Goal: Task Accomplishment & Management: Complete application form

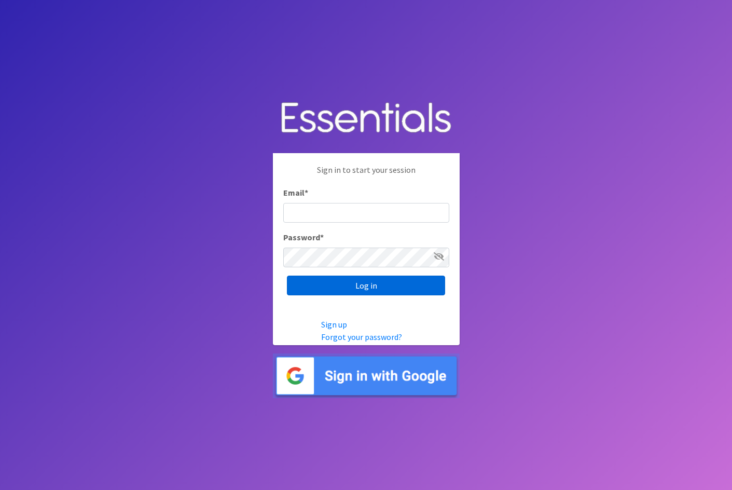
type input "[EMAIL_ADDRESS][DOMAIN_NAME]"
click at [398, 281] on input "Log in" at bounding box center [366, 285] width 158 height 20
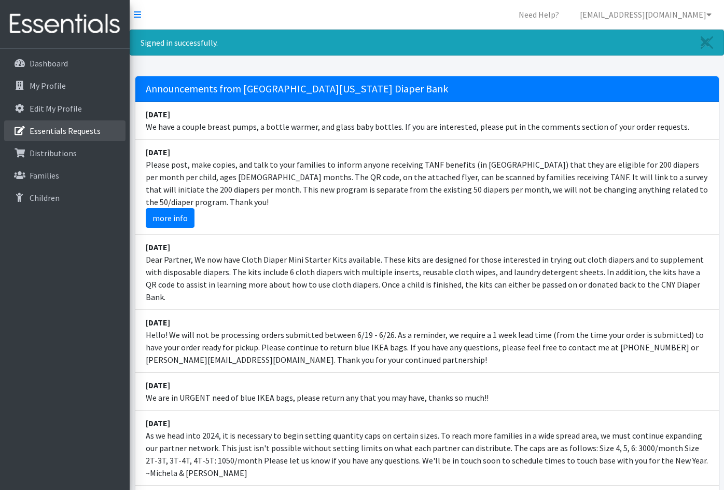
click at [75, 129] on p "Essentials Requests" at bounding box center [65, 131] width 71 height 10
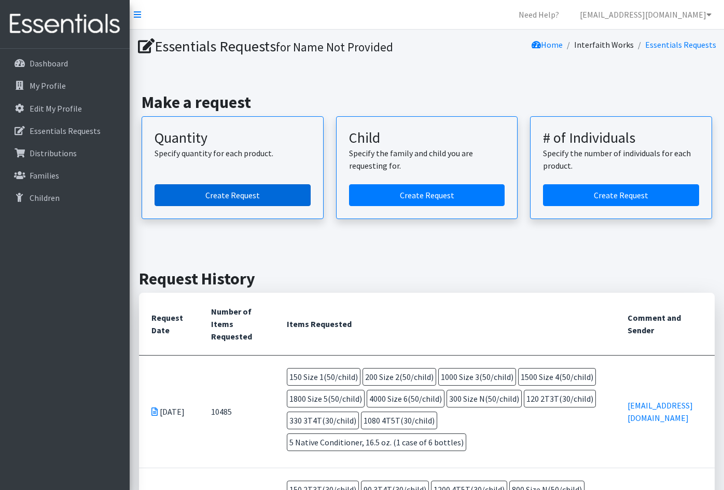
click at [267, 199] on link "Create Request" at bounding box center [233, 195] width 156 height 22
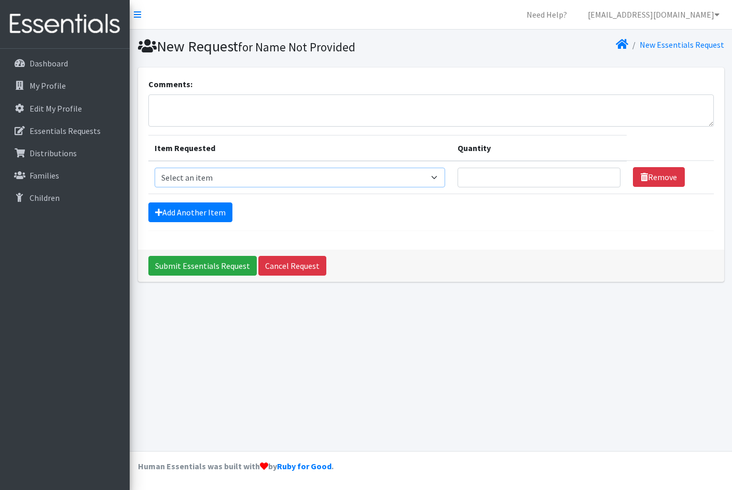
click at [436, 180] on select "Select an item 2T3T(30/child) 3T4T(30/child) 4T5T(30/child) Cloth Diaper Kit (s…" at bounding box center [300, 178] width 290 height 20
select select "939"
click at [155, 168] on select "Select an item 2T3T(30/child) 3T4T(30/child) 4T5T(30/child) Cloth Diaper Kit (s…" at bounding box center [300, 178] width 290 height 20
click at [188, 211] on link "Add Another Item" at bounding box center [190, 212] width 84 height 20
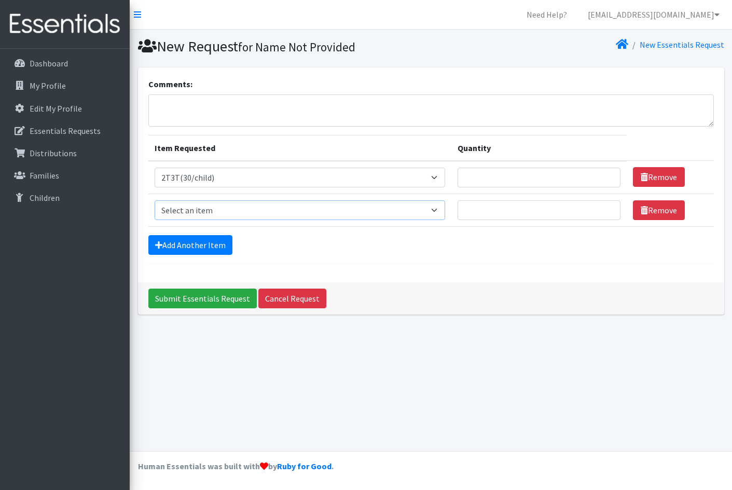
click at [253, 212] on select "Select an item 2T3T(30/child) 3T4T(30/child) 4T5T(30/child) Cloth Diaper Kit (s…" at bounding box center [300, 210] width 290 height 20
select select "941"
click at [155, 200] on select "Select an item 2T3T(30/child) 3T4T(30/child) 4T5T(30/child) Cloth Diaper Kit (s…" at bounding box center [300, 210] width 290 height 20
click at [198, 233] on form "Comments: Item Requested Quantity Item Requested Select an item 2T3T(30/child) …" at bounding box center [430, 171] width 565 height 186
click at [205, 243] on link "Add Another Item" at bounding box center [190, 245] width 84 height 20
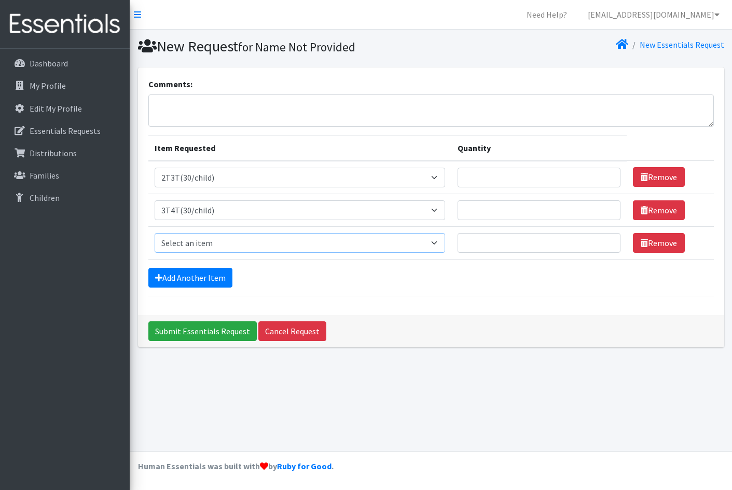
click at [239, 248] on select "Select an item 2T3T(30/child) 3T4T(30/child) 4T5T(30/child) Cloth Diaper Kit (s…" at bounding box center [300, 243] width 290 height 20
select select "953"
click at [155, 233] on select "Select an item 2T3T(30/child) 3T4T(30/child) 4T5T(30/child) Cloth Diaper Kit (s…" at bounding box center [300, 243] width 290 height 20
click at [204, 280] on link "Add Another Item" at bounding box center [190, 278] width 84 height 20
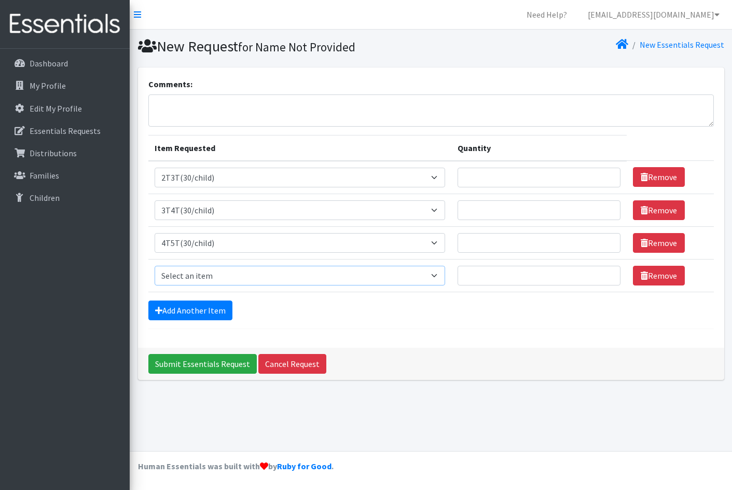
click at [310, 279] on select "Select an item 2T3T(30/child) 3T4T(30/child) 4T5T(30/child) Cloth Diaper Kit (s…" at bounding box center [300, 276] width 290 height 20
select select "961"
click at [155, 266] on select "Select an item 2T3T(30/child) 3T4T(30/child) 4T5T(30/child) Cloth Diaper Kit (s…" at bounding box center [300, 276] width 290 height 20
click at [218, 308] on link "Add Another Item" at bounding box center [190, 310] width 84 height 20
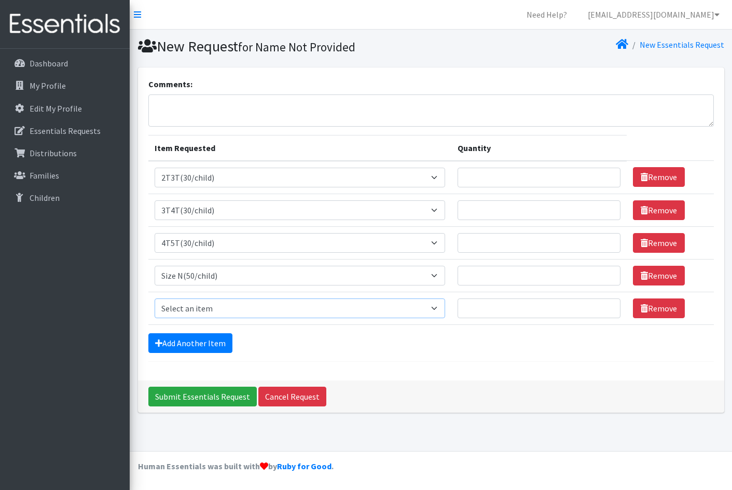
click at [238, 304] on select "Select an item 2T3T(30/child) 3T4T(30/child) 4T5T(30/child) Cloth Diaper Kit (s…" at bounding box center [300, 308] width 290 height 20
select select "950"
click at [155, 298] on select "Select an item 2T3T(30/child) 3T4T(30/child) 4T5T(30/child) Cloth Diaper Kit (s…" at bounding box center [300, 308] width 290 height 20
click at [204, 346] on link "Add Another Item" at bounding box center [190, 343] width 84 height 20
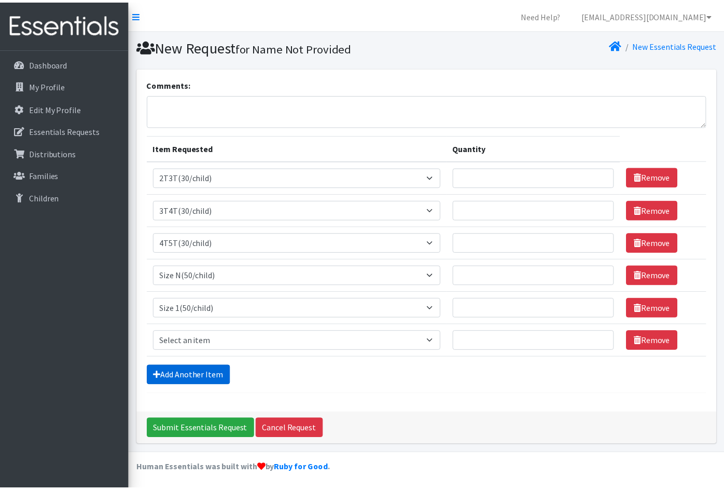
scroll to position [3, 0]
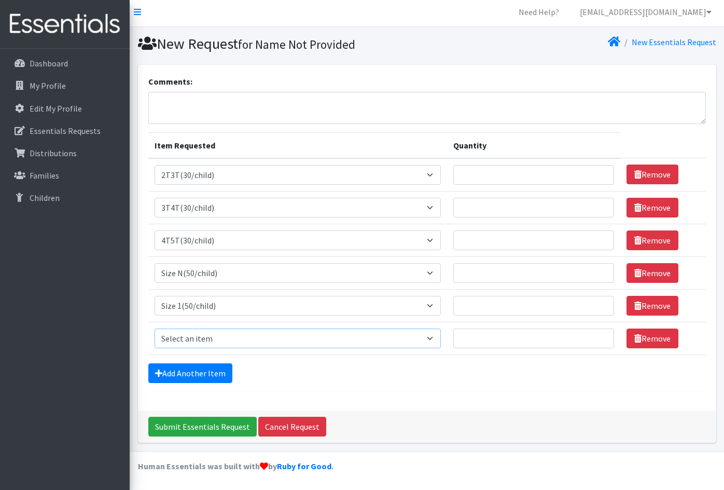
click at [228, 337] on select "Select an item 2T3T(30/child) 3T4T(30/child) 4T5T(30/child) Cloth Diaper Kit (s…" at bounding box center [298, 338] width 286 height 20
select select "951"
click at [155, 328] on select "Select an item 2T3T(30/child) 3T4T(30/child) 4T5T(30/child) Cloth Diaper Kit (s…" at bounding box center [298, 338] width 286 height 20
click at [210, 377] on link "Add Another Item" at bounding box center [190, 373] width 84 height 20
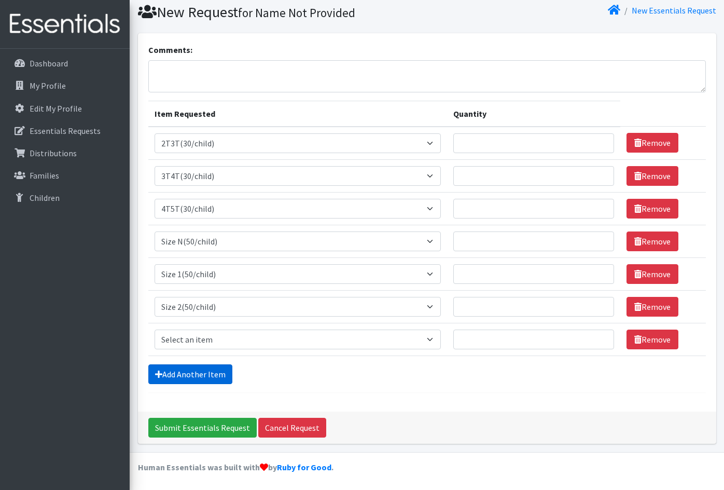
scroll to position [35, 0]
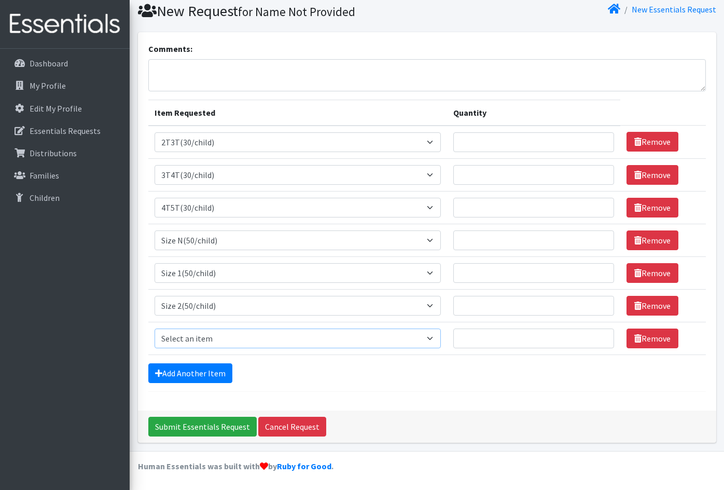
drag, startPoint x: 237, startPoint y: 338, endPoint x: 237, endPoint y: 330, distance: 7.3
click at [237, 338] on select "Select an item 2T3T(30/child) 3T4T(30/child) 4T5T(30/child) Cloth Diaper Kit (s…" at bounding box center [298, 338] width 286 height 20
select select "954"
click at [155, 328] on select "Select an item 2T3T(30/child) 3T4T(30/child) 4T5T(30/child) Cloth Diaper Kit (s…" at bounding box center [298, 338] width 286 height 20
click at [208, 370] on link "Add Another Item" at bounding box center [190, 373] width 84 height 20
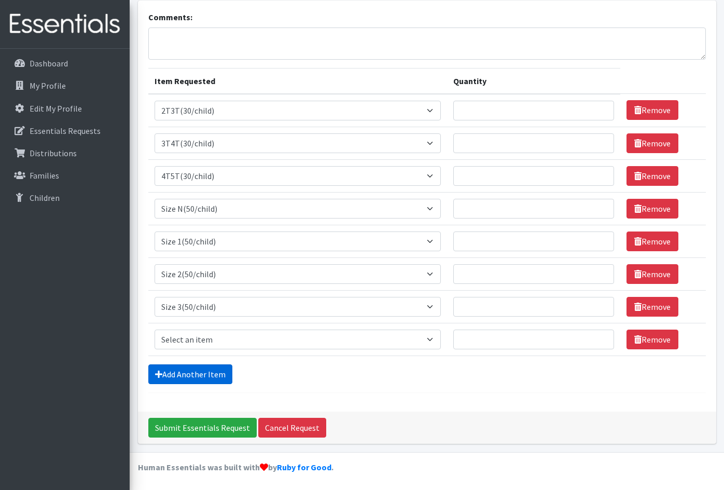
scroll to position [68, 0]
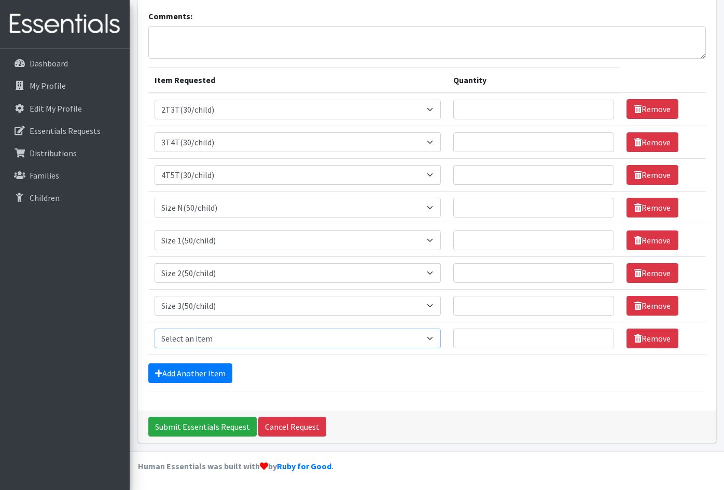
click at [231, 343] on select "Select an item 2T3T(30/child) 3T4T(30/child) 4T5T(30/child) Cloth Diaper Kit (s…" at bounding box center [298, 338] width 286 height 20
select select "963"
click at [155, 328] on select "Select an item 2T3T(30/child) 3T4T(30/child) 4T5T(30/child) Cloth Diaper Kit (s…" at bounding box center [298, 338] width 286 height 20
click at [211, 370] on link "Add Another Item" at bounding box center [190, 373] width 84 height 20
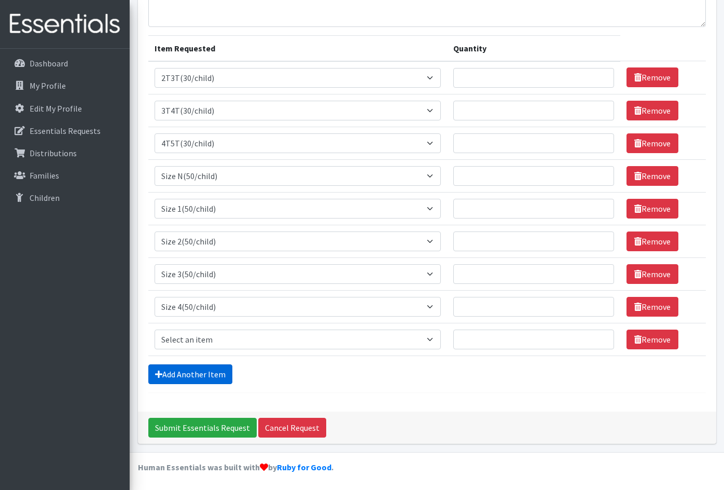
scroll to position [101, 0]
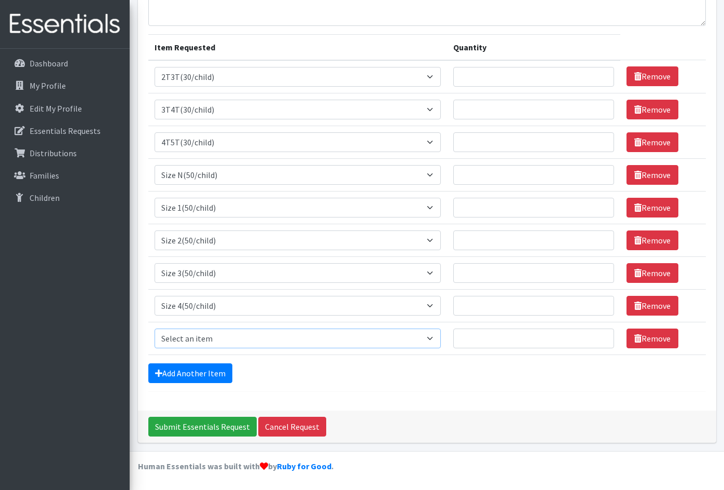
click at [229, 333] on select "Select an item 2T3T(30/child) 3T4T(30/child) 4T5T(30/child) Cloth Diaper Kit (s…" at bounding box center [298, 338] width 286 height 20
select select "964"
click at [155, 328] on select "Select an item 2T3T(30/child) 3T4T(30/child) 4T5T(30/child) Cloth Diaper Kit (s…" at bounding box center [298, 338] width 286 height 20
click at [216, 367] on link "Add Another Item" at bounding box center [190, 373] width 84 height 20
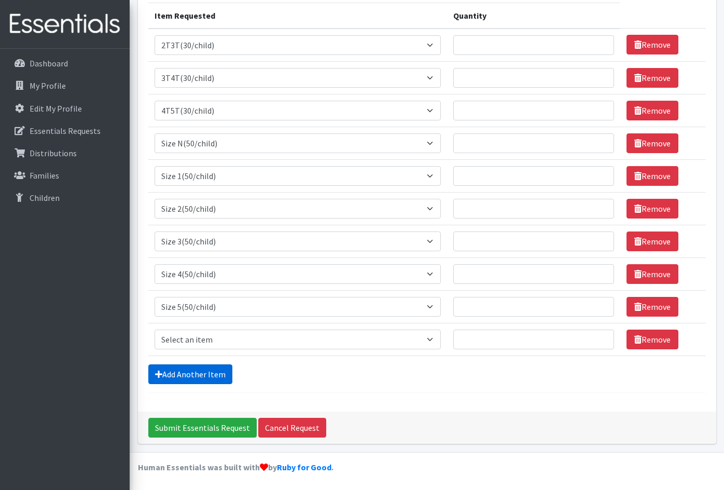
scroll to position [133, 0]
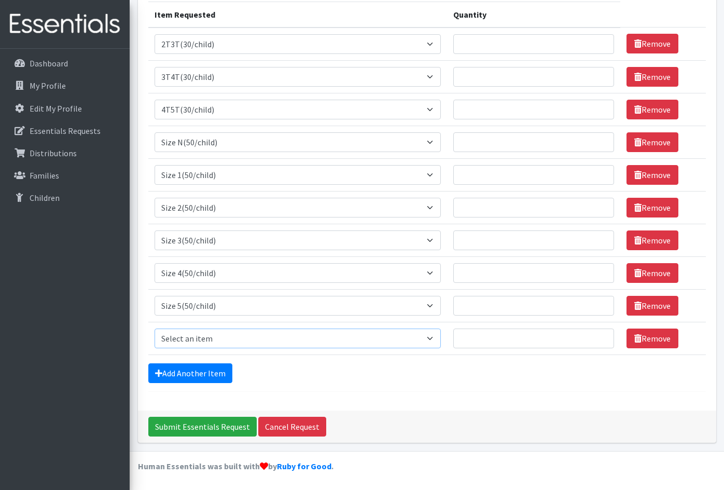
drag, startPoint x: 235, startPoint y: 336, endPoint x: 237, endPoint y: 328, distance: 7.4
click at [235, 336] on select "Select an item 2T3T(30/child) 3T4T(30/child) 4T5T(30/child) Cloth Diaper Kit (s…" at bounding box center [298, 338] width 286 height 20
select select "966"
click at [155, 328] on select "Select an item 2T3T(30/child) 3T4T(30/child) 4T5T(30/child) Cloth Diaper Kit (s…" at bounding box center [298, 338] width 286 height 20
click at [218, 369] on link "Add Another Item" at bounding box center [190, 373] width 84 height 20
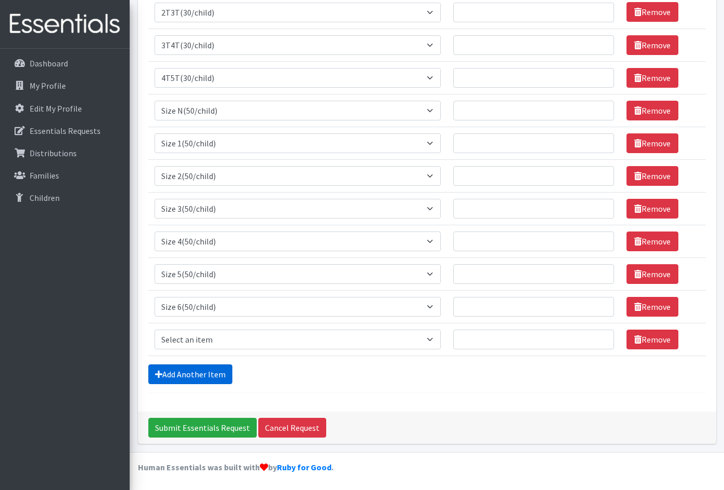
scroll to position [166, 0]
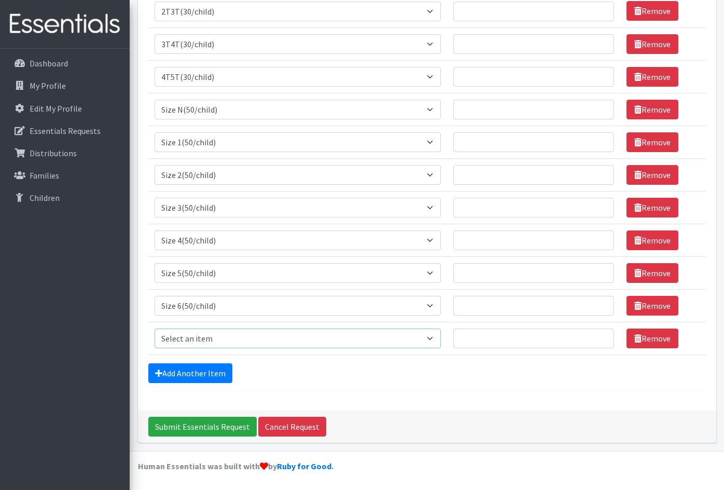
click at [237, 335] on select "Select an item 2T3T(30/child) 3T4T(30/child) 4T5T(30/child) Cloth Diaper Kit (s…" at bounding box center [298, 338] width 286 height 20
select select "14712"
click at [155, 328] on select "Select an item 2T3T(30/child) 3T4T(30/child) 4T5T(30/child) Cloth Diaper Kit (s…" at bounding box center [298, 338] width 286 height 20
click at [569, 343] on input "Quantity" at bounding box center [533, 338] width 161 height 20
type input "5"
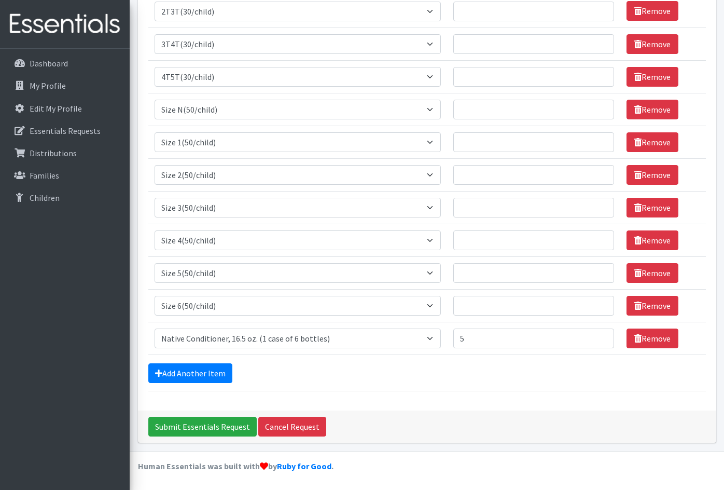
click at [450, 394] on div "Comments: Item Requested Quantity Item Requested Select an item 2T3T(30/child) …" at bounding box center [427, 155] width 578 height 509
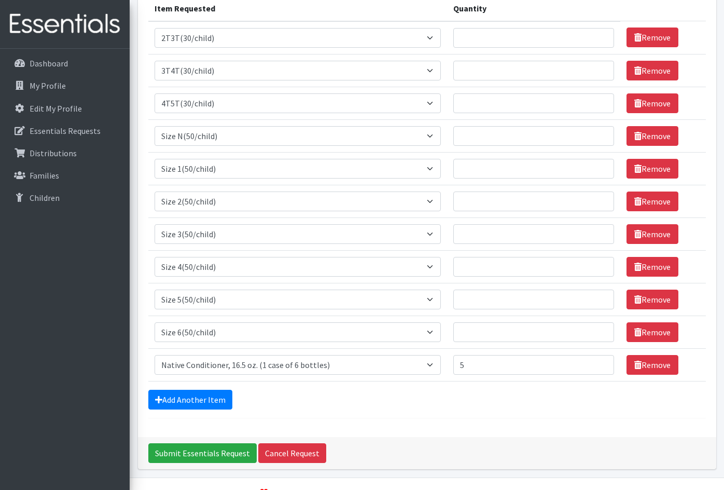
scroll to position [140, 0]
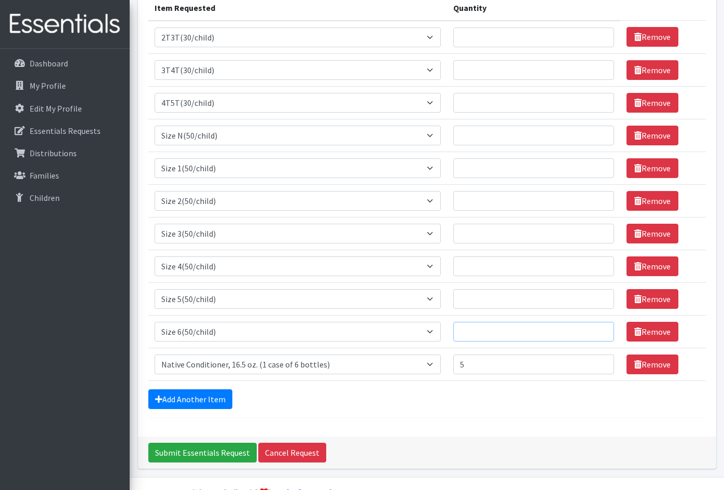
click at [524, 334] on input "Quantity" at bounding box center [533, 332] width 161 height 20
type input "4000"
click at [519, 398] on div "Add Another Item" at bounding box center [427, 399] width 558 height 20
click at [473, 106] on input "Quantity" at bounding box center [533, 103] width 161 height 20
type input "1050"
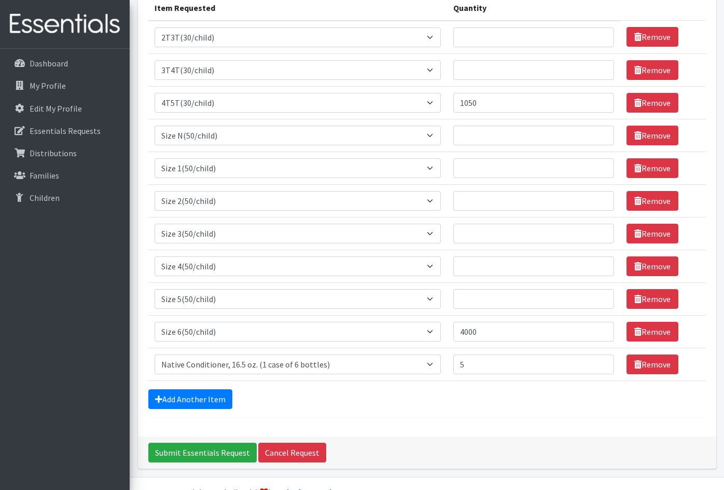
click at [512, 404] on div "Add Another Item" at bounding box center [427, 399] width 558 height 20
click at [505, 37] on input "Quantity" at bounding box center [533, 37] width 161 height 20
click at [497, 69] on input "Quantity" at bounding box center [533, 70] width 161 height 20
click at [490, 40] on input "150" at bounding box center [533, 37] width 161 height 20
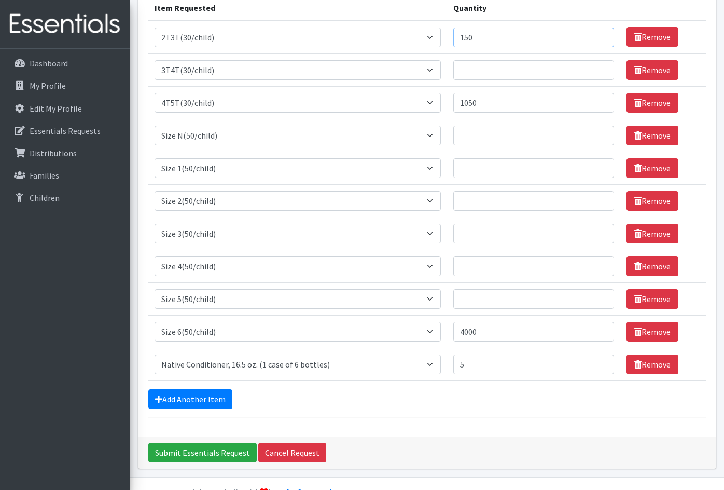
click at [490, 40] on input "150" at bounding box center [533, 37] width 161 height 20
type input "120"
click at [490, 68] on input "Quantity" at bounding box center [533, 70] width 161 height 20
click at [493, 137] on input "Quantity" at bounding box center [533, 136] width 161 height 20
click at [497, 75] on input "210" at bounding box center [533, 70] width 161 height 20
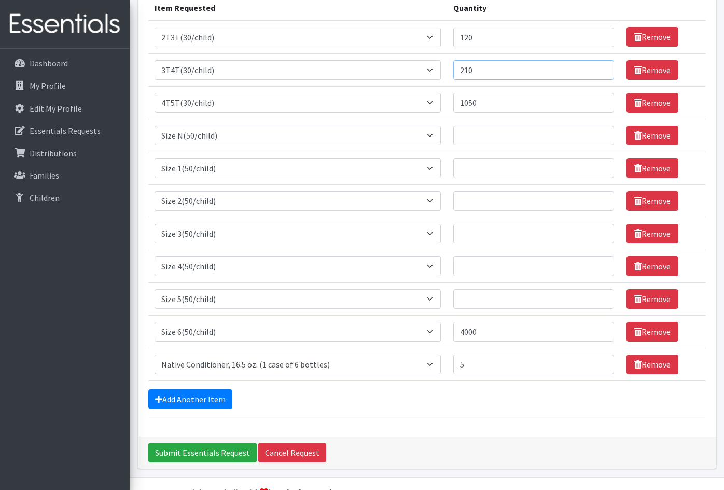
click at [497, 75] on input "210" at bounding box center [533, 70] width 161 height 20
type input "300"
click at [525, 136] on input "Quantity" at bounding box center [533, 136] width 161 height 20
click at [493, 137] on input "Quantity" at bounding box center [533, 136] width 161 height 20
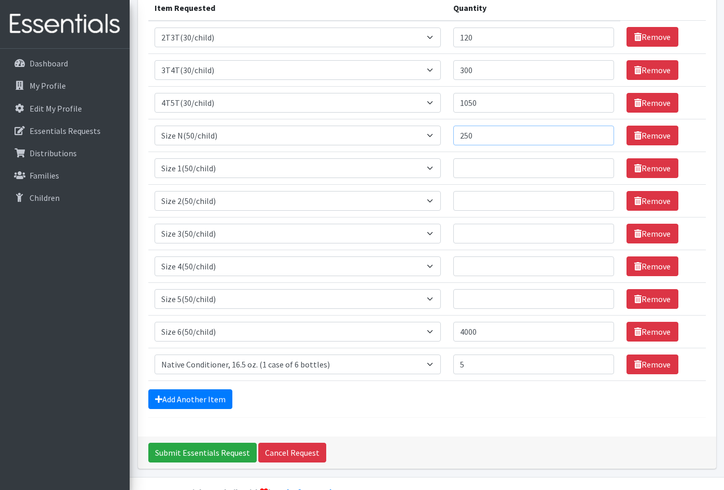
click at [503, 131] on input "250" at bounding box center [533, 136] width 161 height 20
type input "300"
click at [561, 402] on div "Add Another Item" at bounding box center [427, 399] width 558 height 20
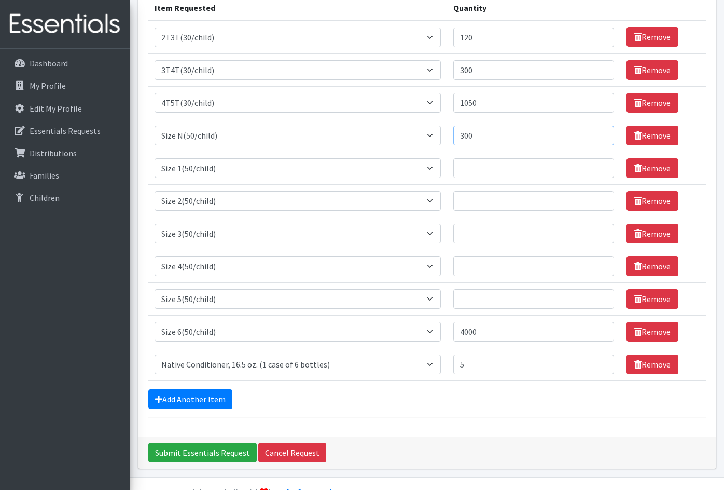
click at [491, 137] on input "300" at bounding box center [533, 136] width 161 height 20
click at [494, 162] on input "Quantity" at bounding box center [533, 168] width 161 height 20
type input "300"
click at [530, 204] on input "Quantity" at bounding box center [533, 201] width 161 height 20
click at [507, 206] on input "Quantity" at bounding box center [533, 201] width 161 height 20
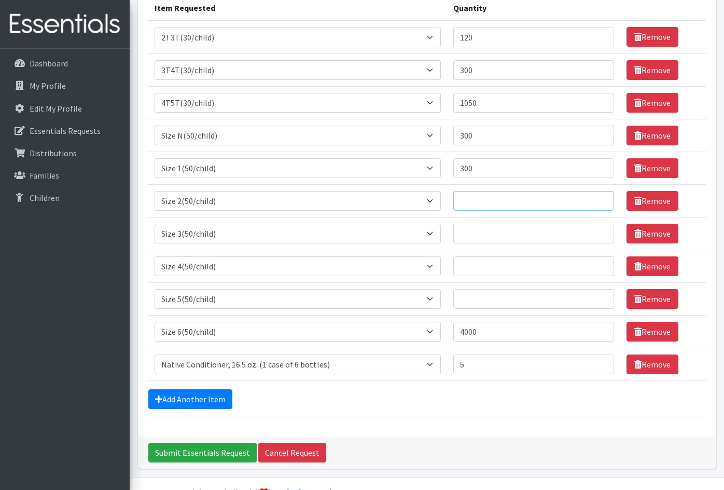
click at [508, 204] on input "Quantity" at bounding box center [533, 201] width 161 height 20
type input "100"
click at [523, 231] on input "Quantity" at bounding box center [533, 234] width 161 height 20
click at [487, 231] on input "1000" at bounding box center [533, 234] width 161 height 20
type input "1200"
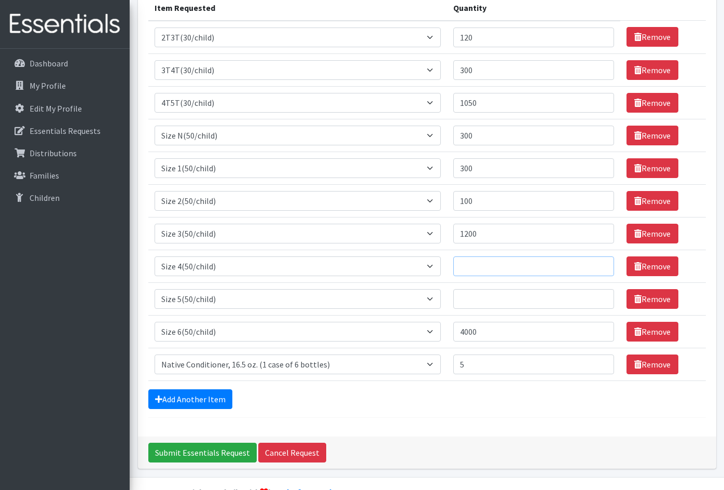
click at [487, 265] on input "Quantity" at bounding box center [533, 266] width 161 height 20
click at [480, 269] on input "Quantity" at bounding box center [533, 266] width 161 height 20
type input "1500"
click at [495, 297] on input "Quantity" at bounding box center [533, 299] width 161 height 20
click at [526, 298] on input "Quantity" at bounding box center [533, 299] width 161 height 20
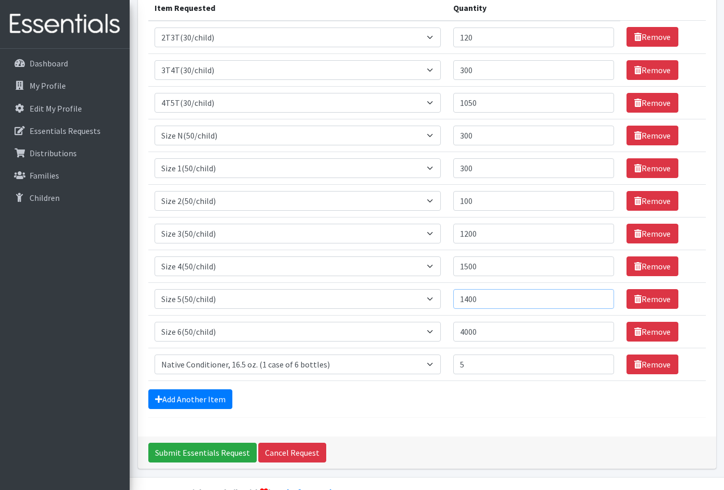
type input "1400"
click at [519, 407] on div "Add Another Item" at bounding box center [427, 399] width 558 height 20
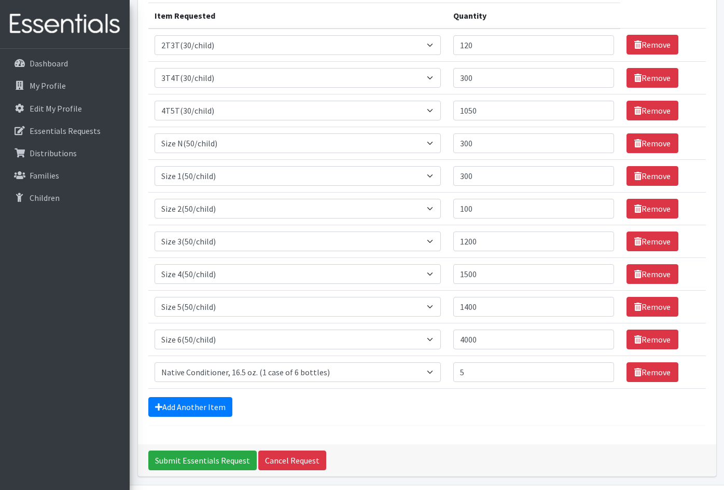
scroll to position [166, 0]
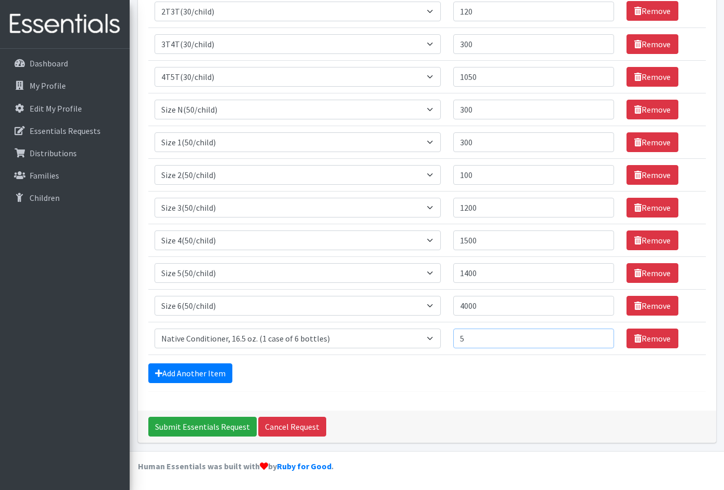
click at [520, 343] on input "5" at bounding box center [533, 338] width 161 height 20
click at [511, 382] on div "Add Another Item" at bounding box center [427, 373] width 558 height 20
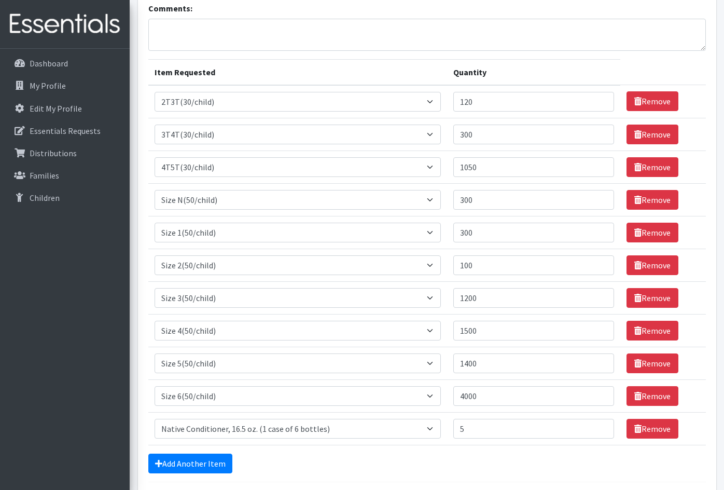
scroll to position [76, 0]
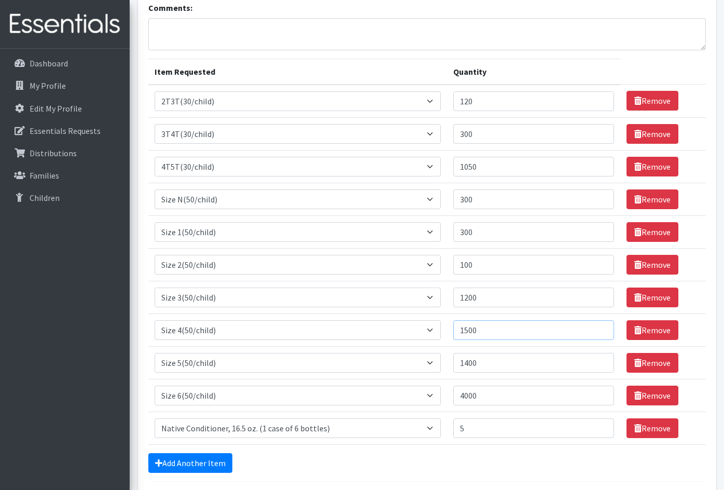
click at [516, 334] on input "1500" at bounding box center [533, 330] width 161 height 20
type input "1800"
click at [502, 454] on div "Add Another Item" at bounding box center [427, 463] width 558 height 20
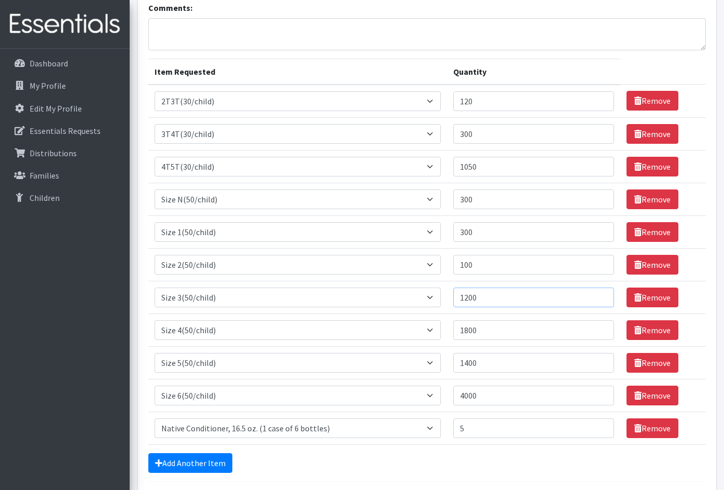
click at [495, 296] on input "1200" at bounding box center [533, 297] width 161 height 20
type input "1300"
click at [523, 455] on div "Add Another Item" at bounding box center [427, 463] width 558 height 20
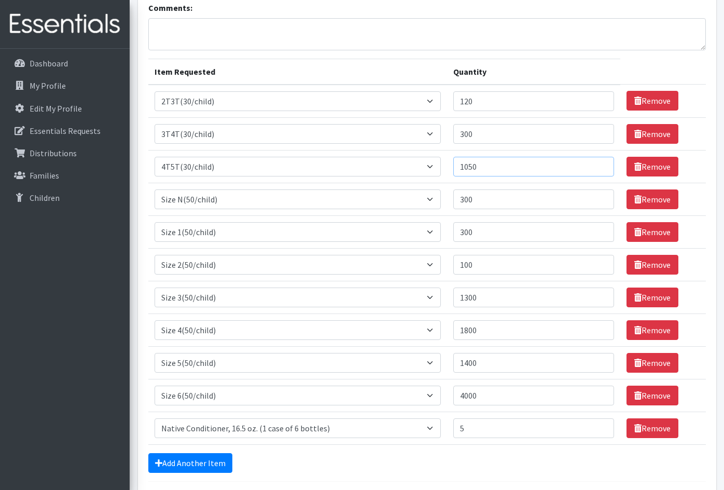
click at [489, 168] on input "1050" at bounding box center [533, 167] width 161 height 20
type input "1200"
click at [516, 464] on div "Add Another Item" at bounding box center [427, 463] width 558 height 20
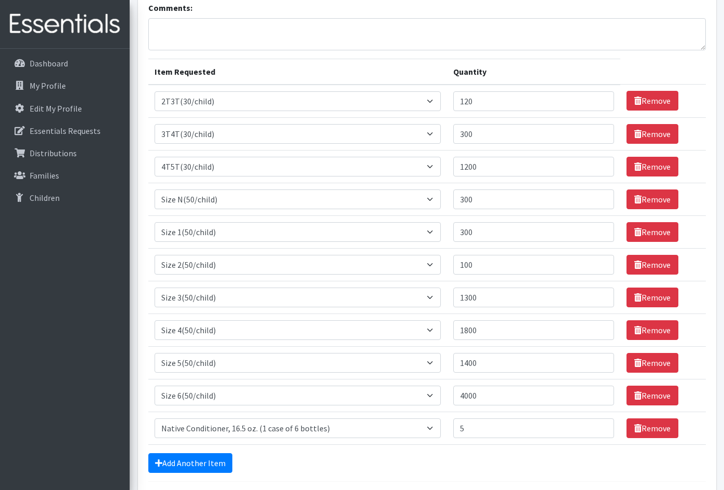
scroll to position [128, 0]
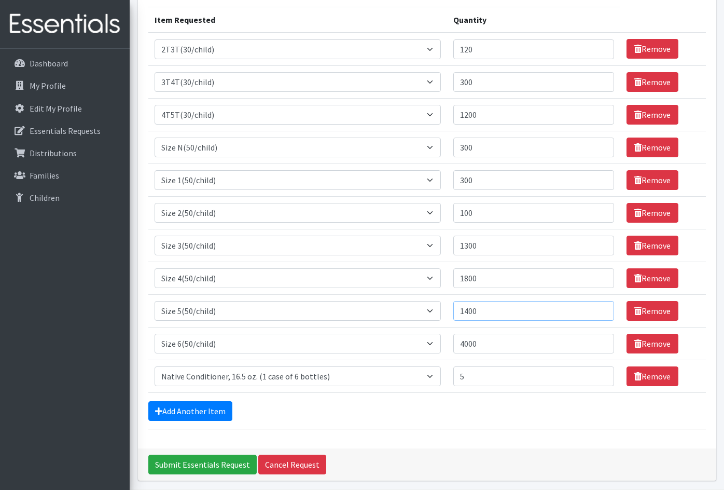
click at [504, 312] on input "1400" at bounding box center [533, 311] width 161 height 20
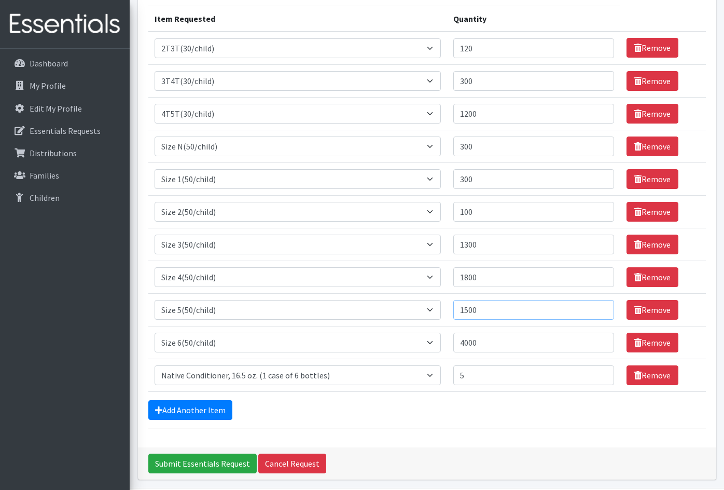
scroll to position [114, 0]
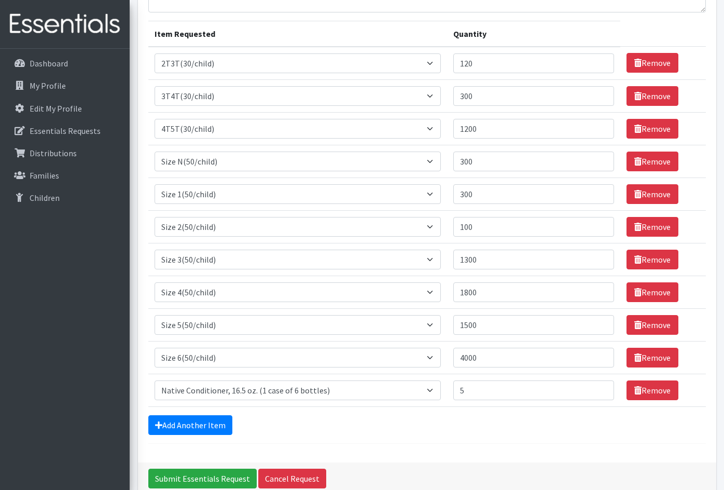
click at [436, 445] on div "Comments: Item Requested Quantity Item Requested Select an item 2T3T(30/child) …" at bounding box center [427, 207] width 578 height 509
click at [491, 327] on input "1500" at bounding box center [533, 325] width 161 height 20
type input "1400"
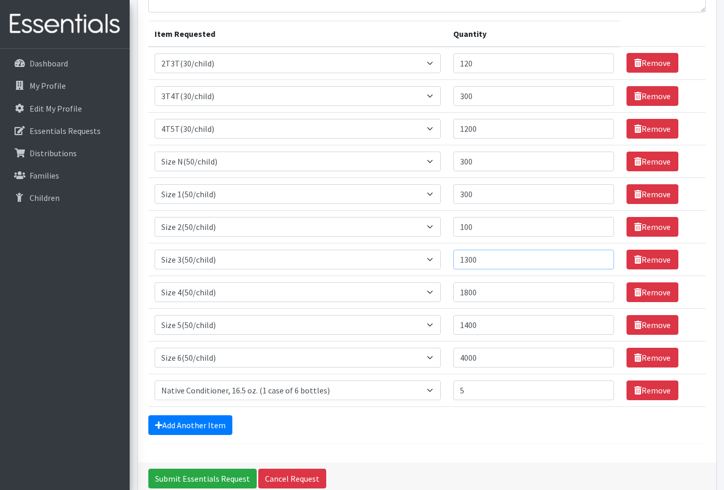
click at [496, 259] on input "1300" at bounding box center [533, 259] width 161 height 20
type input "1400"
click at [529, 423] on div "Add Another Item" at bounding box center [427, 425] width 558 height 20
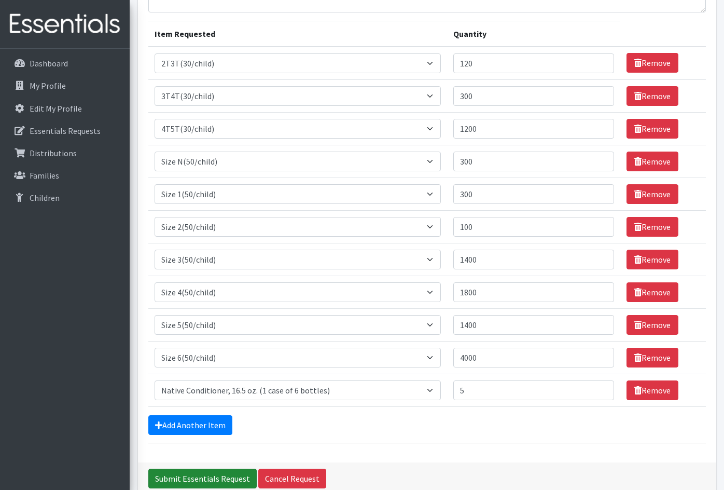
click at [230, 481] on input "Submit Essentials Request" at bounding box center [202, 478] width 108 height 20
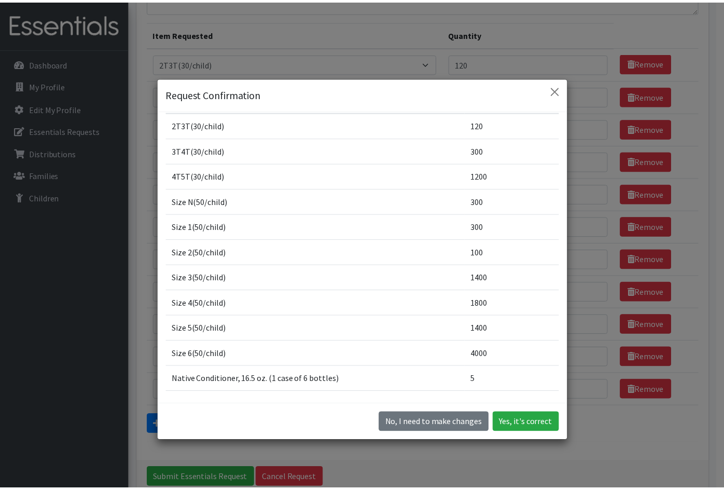
scroll to position [17, 0]
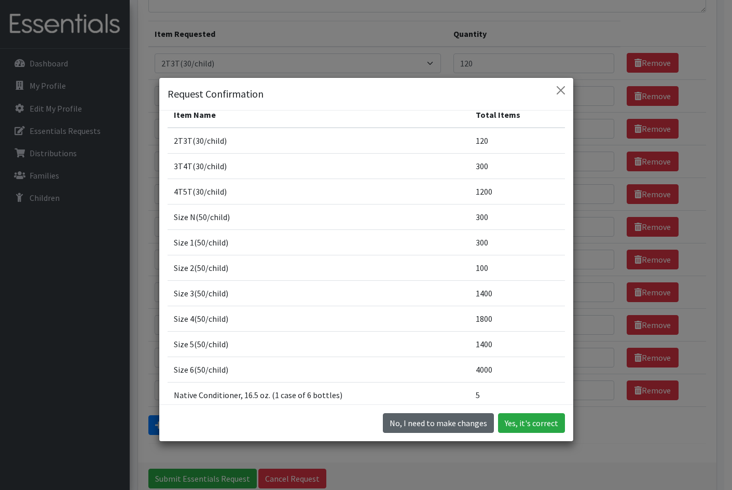
click at [477, 418] on button "No, I need to make changes" at bounding box center [438, 423] width 111 height 20
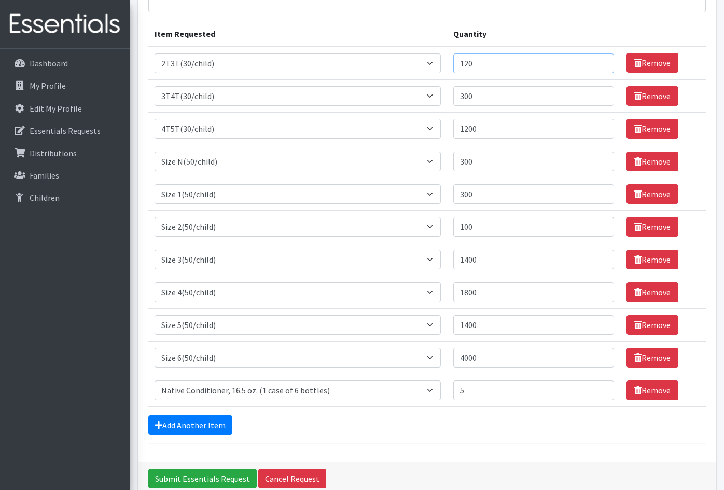
click at [494, 64] on input "120" at bounding box center [533, 63] width 161 height 20
type input "210"
click at [548, 434] on div "Add Another Item" at bounding box center [427, 425] width 558 height 20
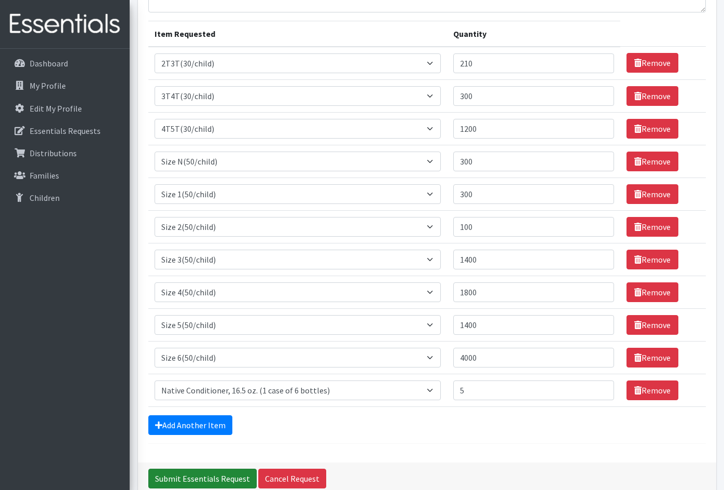
click at [226, 474] on input "Submit Essentials Request" at bounding box center [202, 478] width 108 height 20
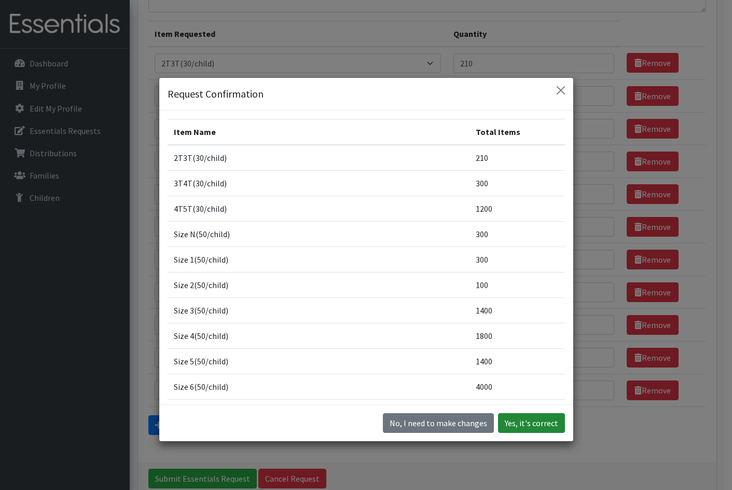
click at [528, 423] on button "Yes, it's correct" at bounding box center [531, 423] width 67 height 20
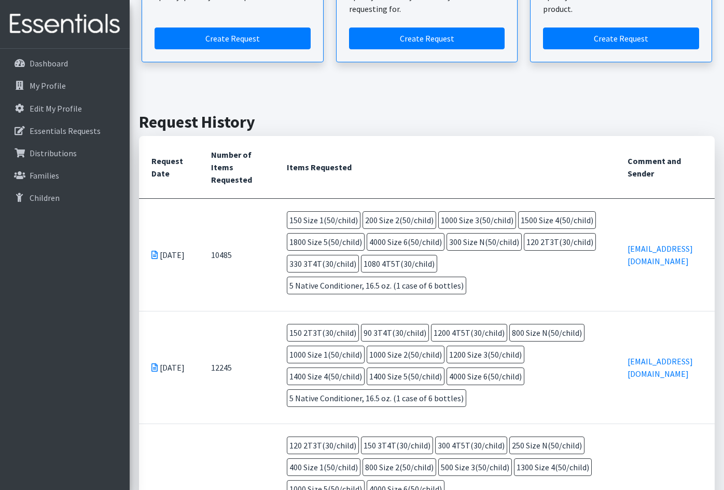
scroll to position [213, 0]
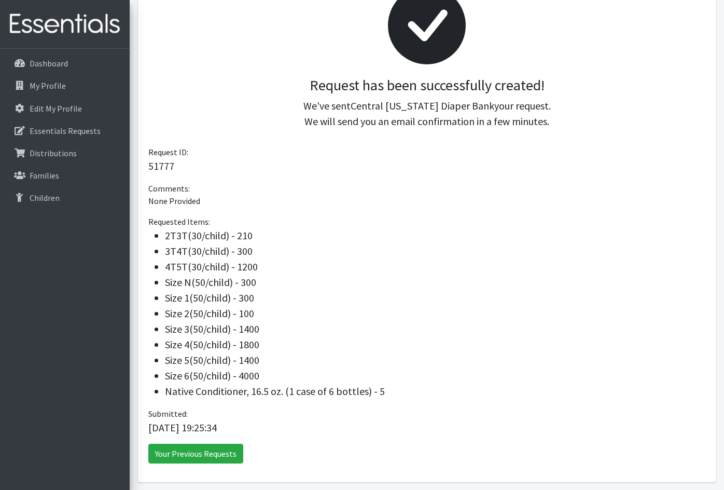
scroll to position [210, 0]
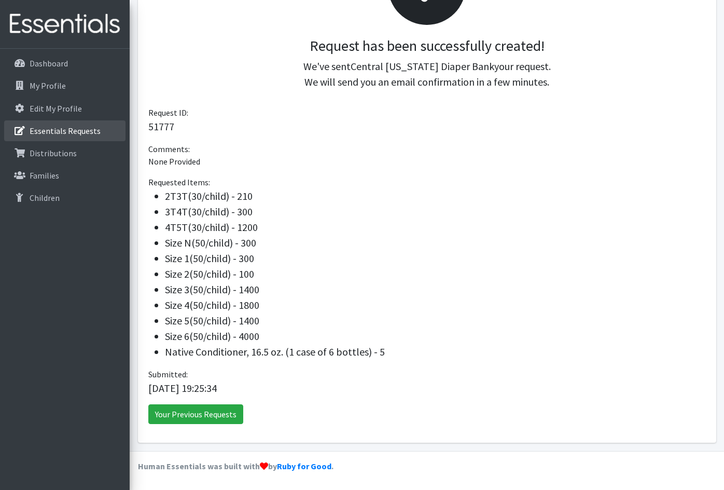
click at [63, 134] on p "Essentials Requests" at bounding box center [65, 131] width 71 height 10
